Goal: Navigation & Orientation: Go to known website

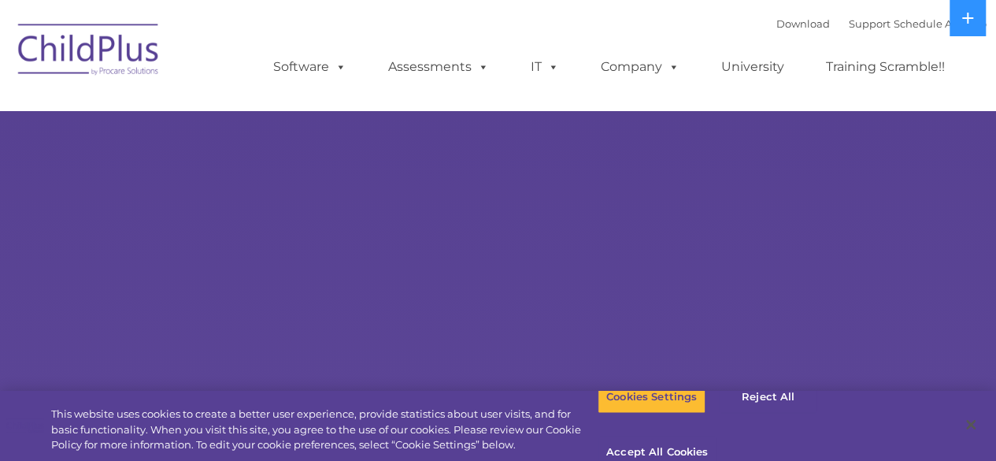
select select "MEDIUM"
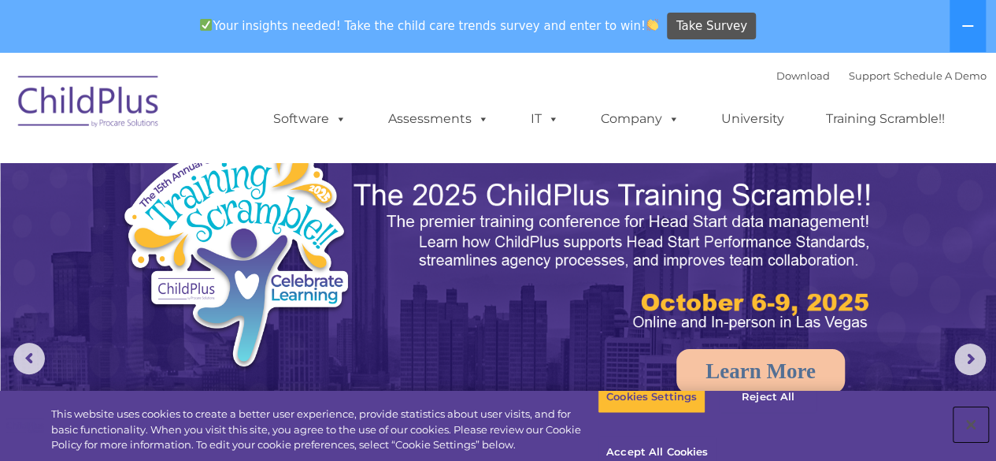
click at [970, 421] on button "Close" at bounding box center [971, 424] width 35 height 35
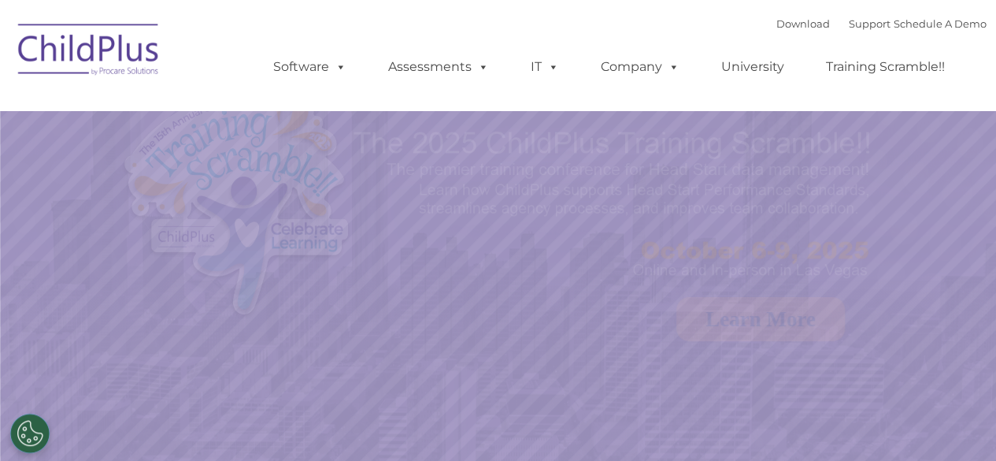
select select "MEDIUM"
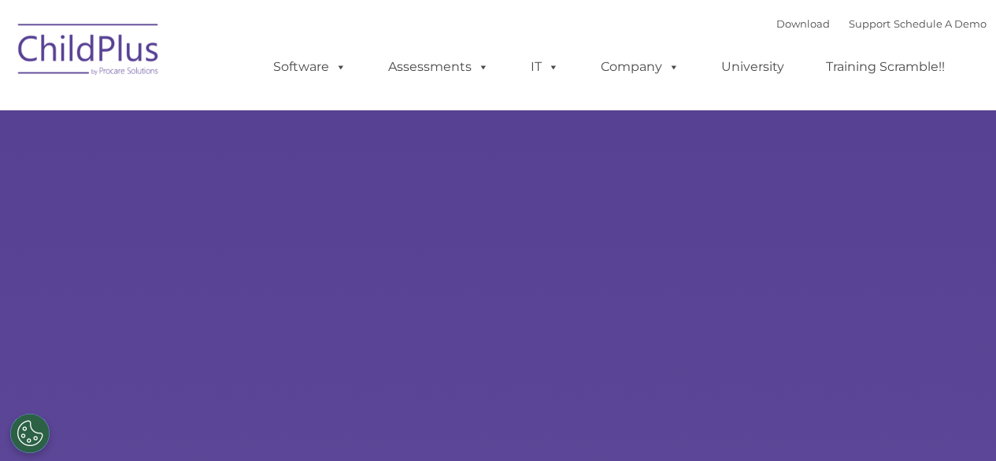
type input ""
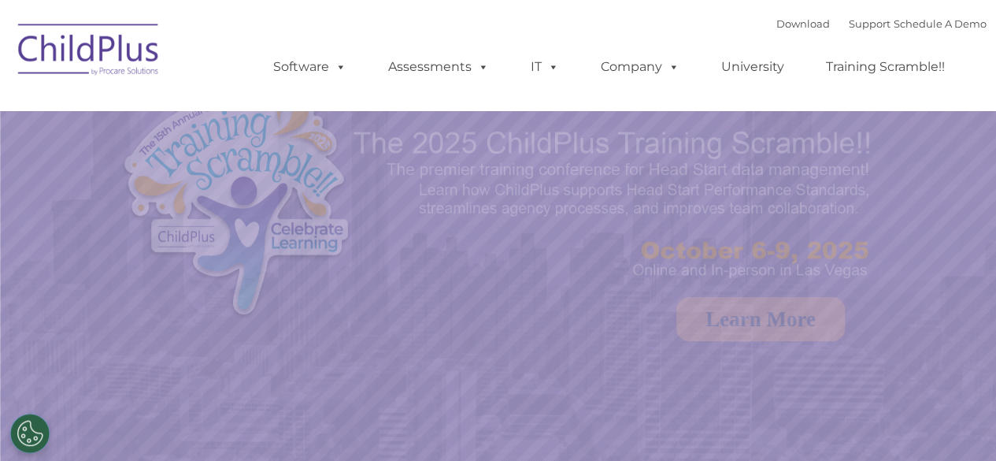
select select "MEDIUM"
